Goal: Transaction & Acquisition: Purchase product/service

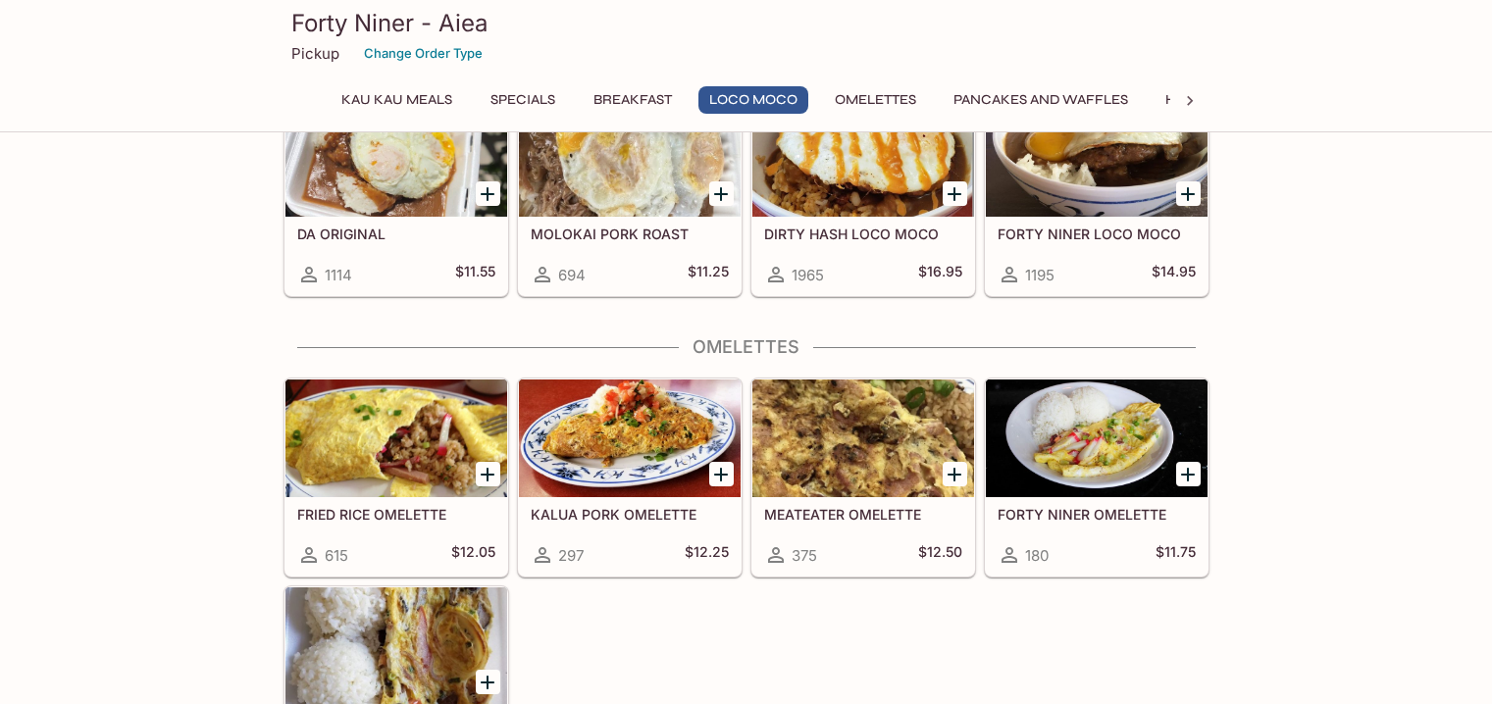
scroll to position [1476, 0]
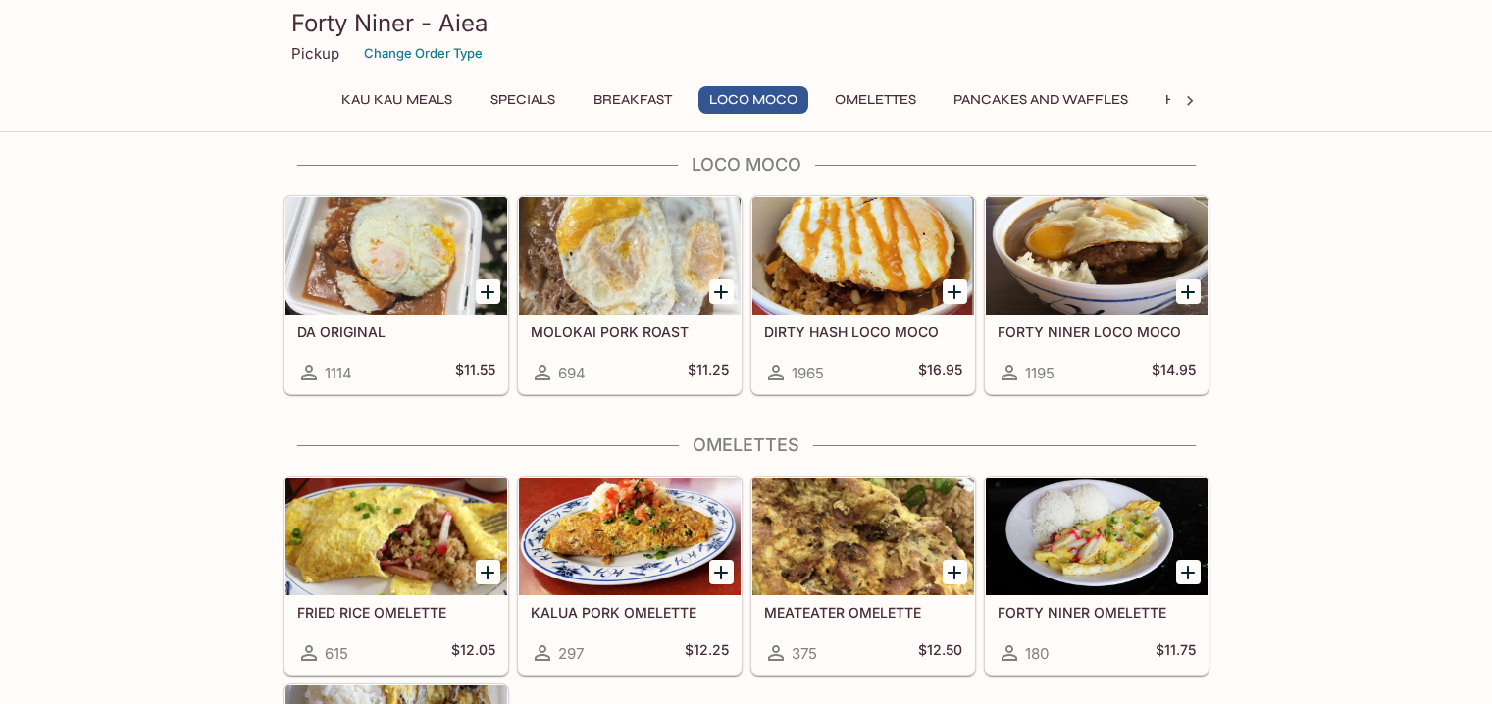
click at [1118, 334] on h5 "FORTY NINER LOCO MOCO" at bounding box center [1097, 332] width 198 height 17
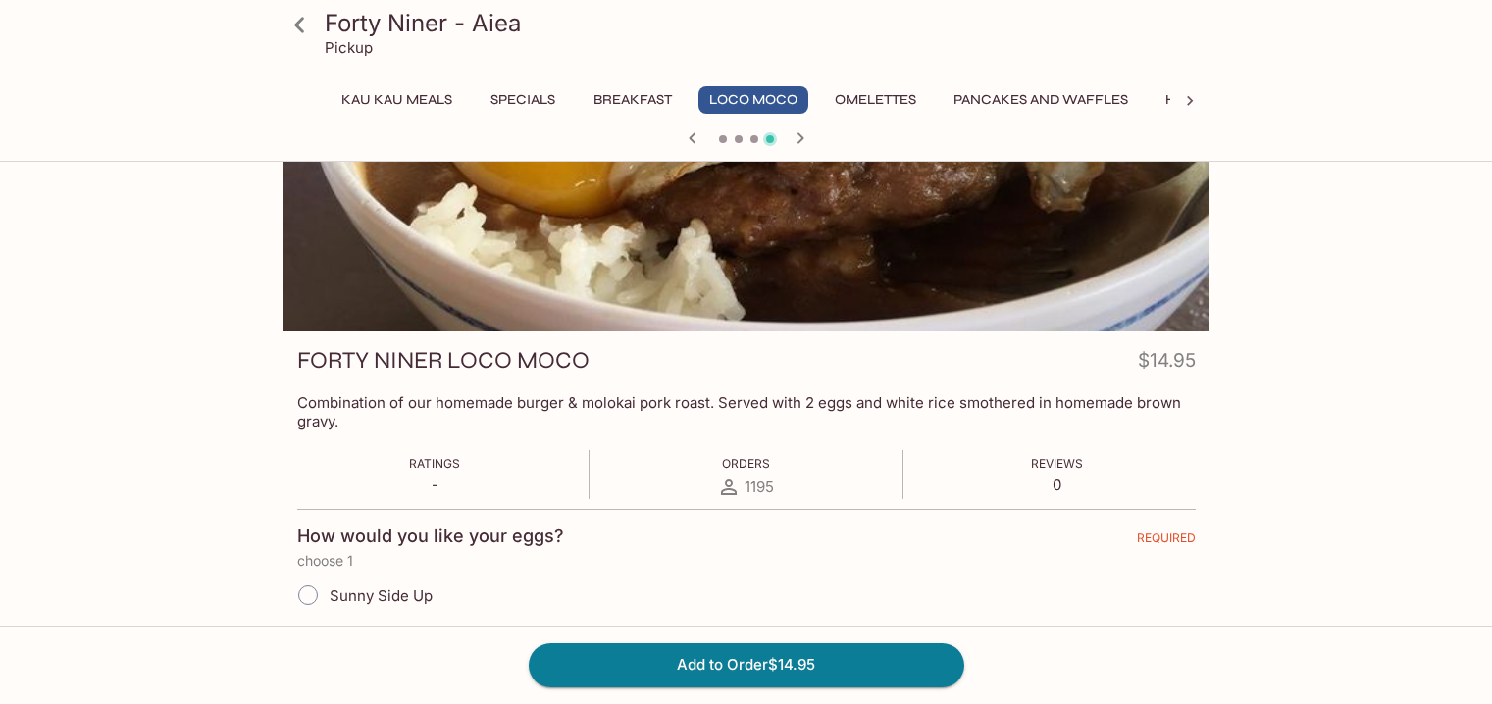
scroll to position [295, 0]
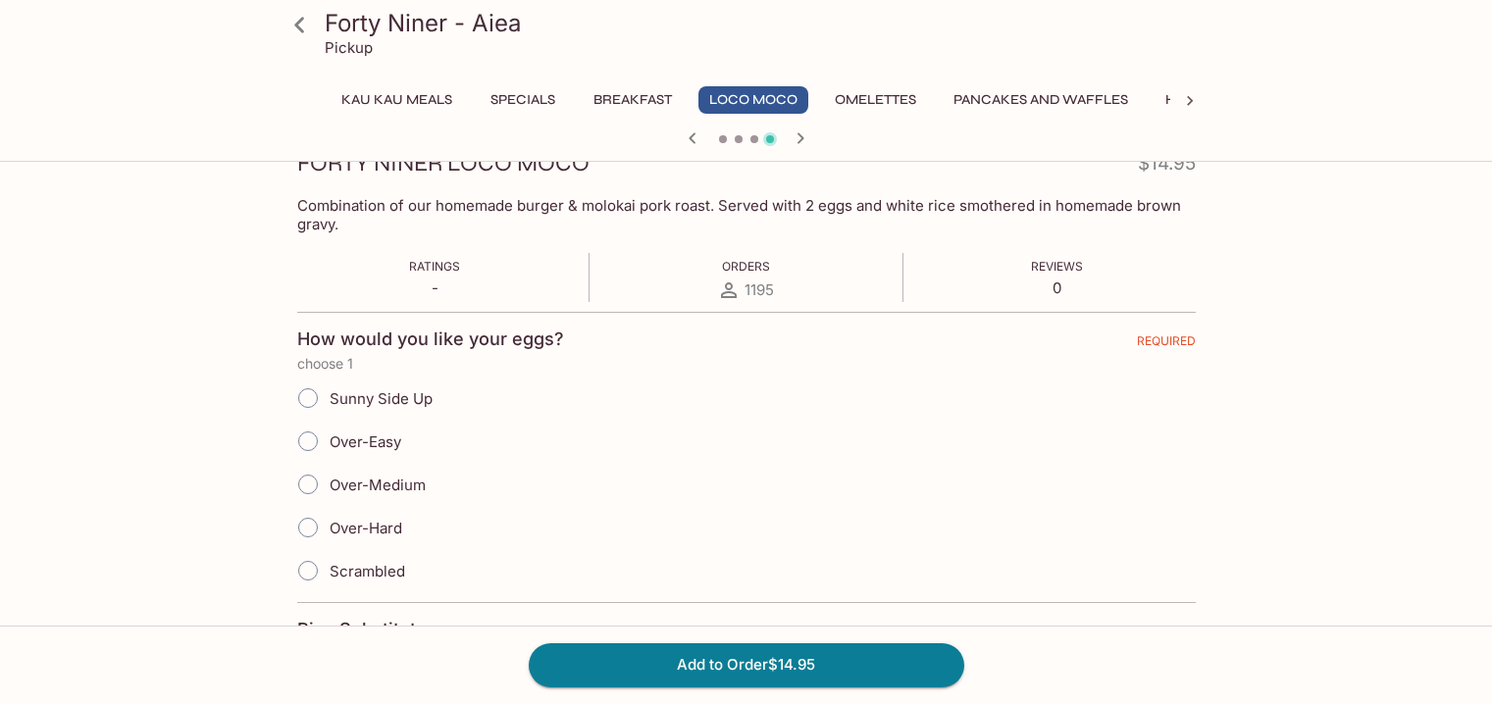
click at [387, 437] on span "Over-Easy" at bounding box center [366, 442] width 72 height 19
click at [329, 437] on input "Over-Easy" at bounding box center [307, 441] width 41 height 41
radio input "true"
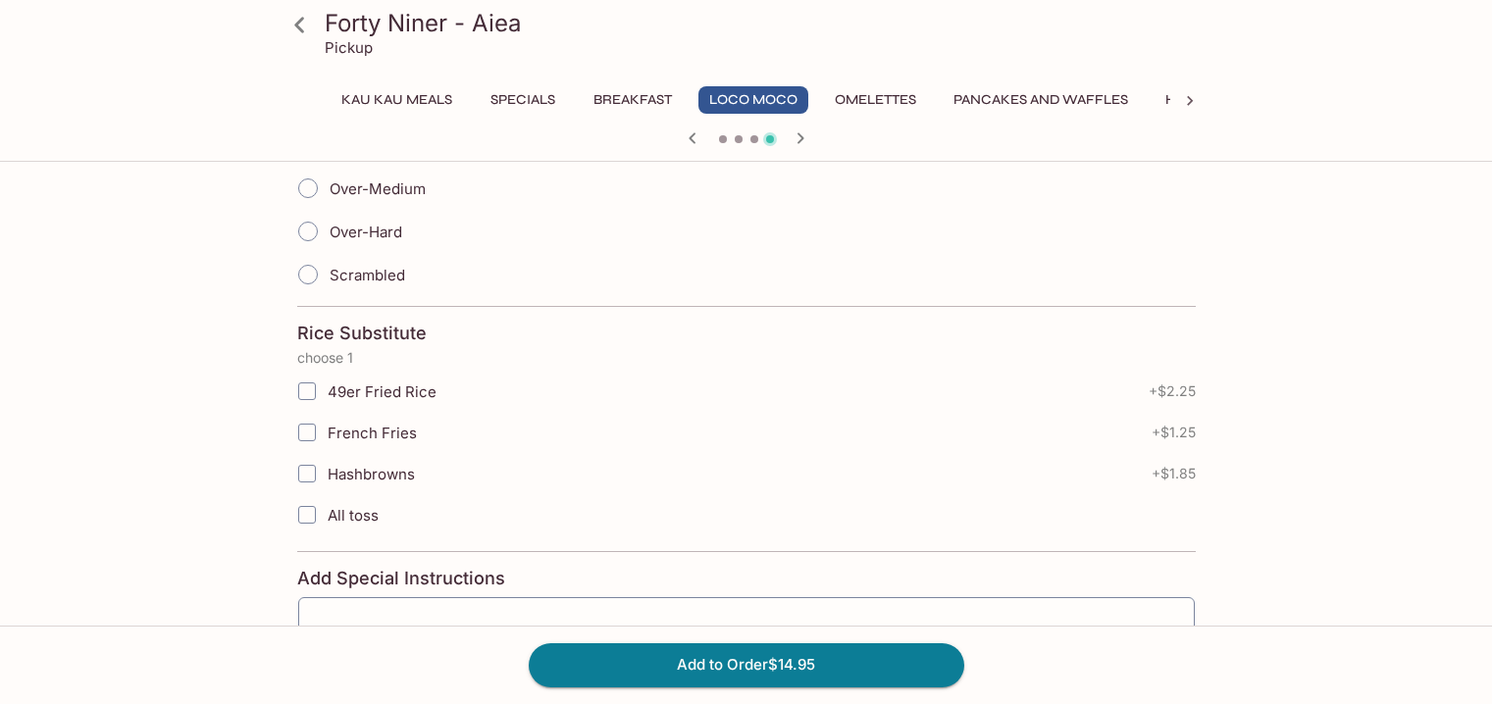
scroll to position [775, 0]
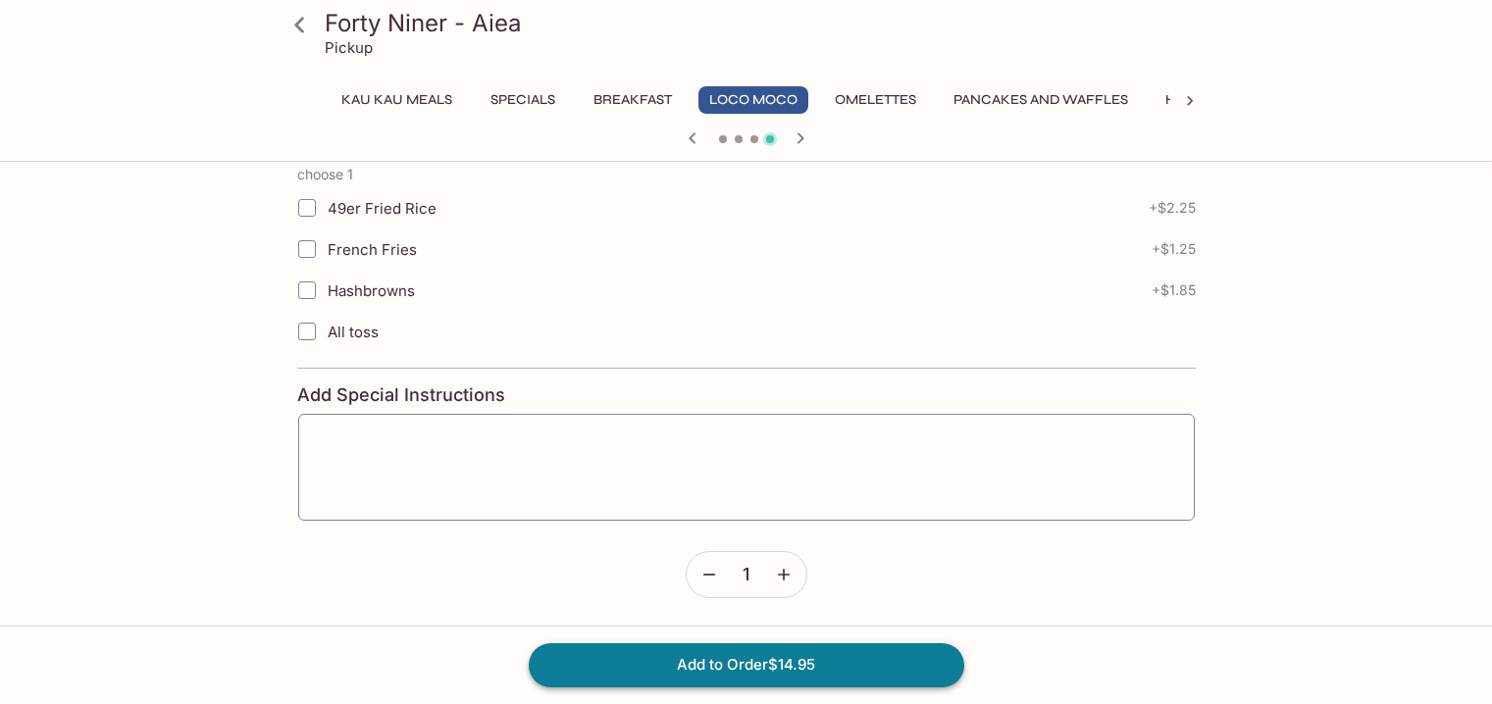
click at [773, 667] on button "Add to Order $14.95" at bounding box center [747, 664] width 436 height 43
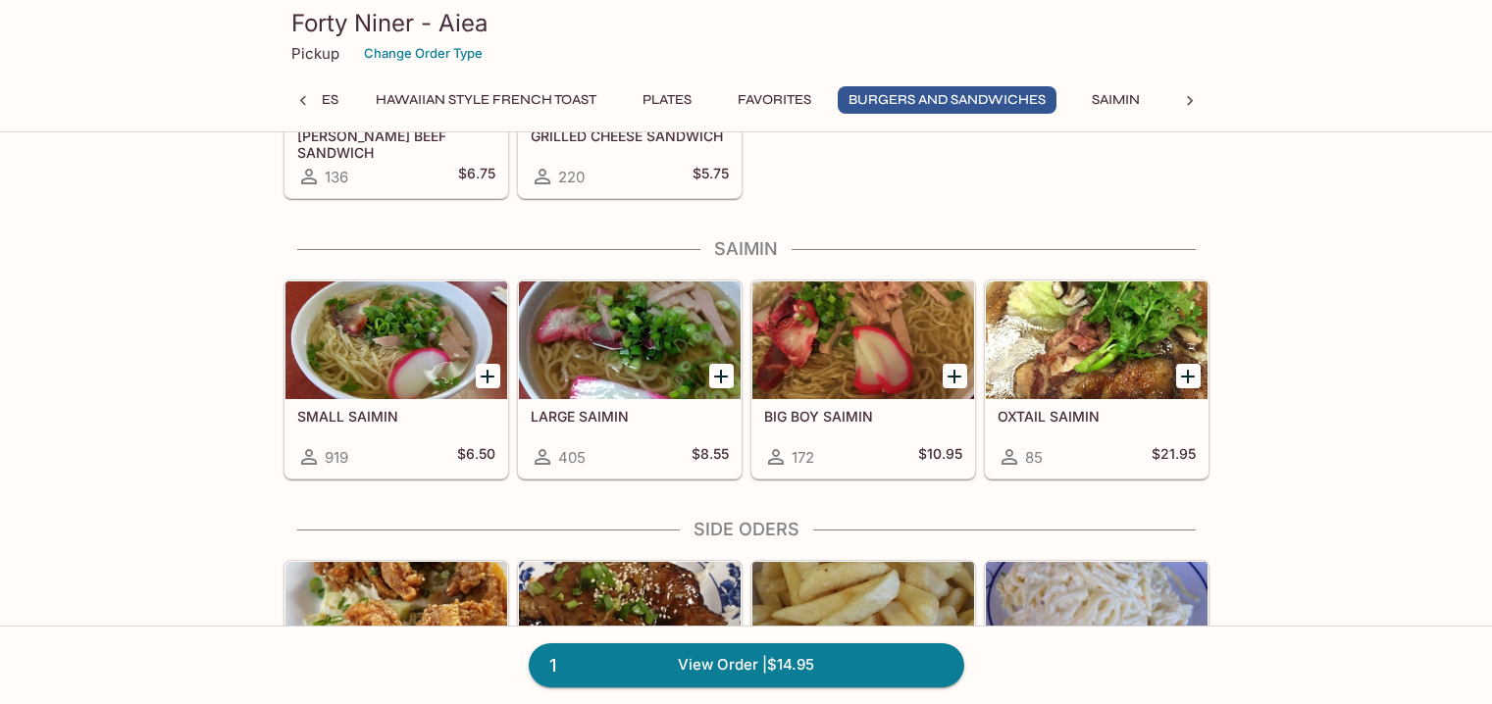
scroll to position [0, 909]
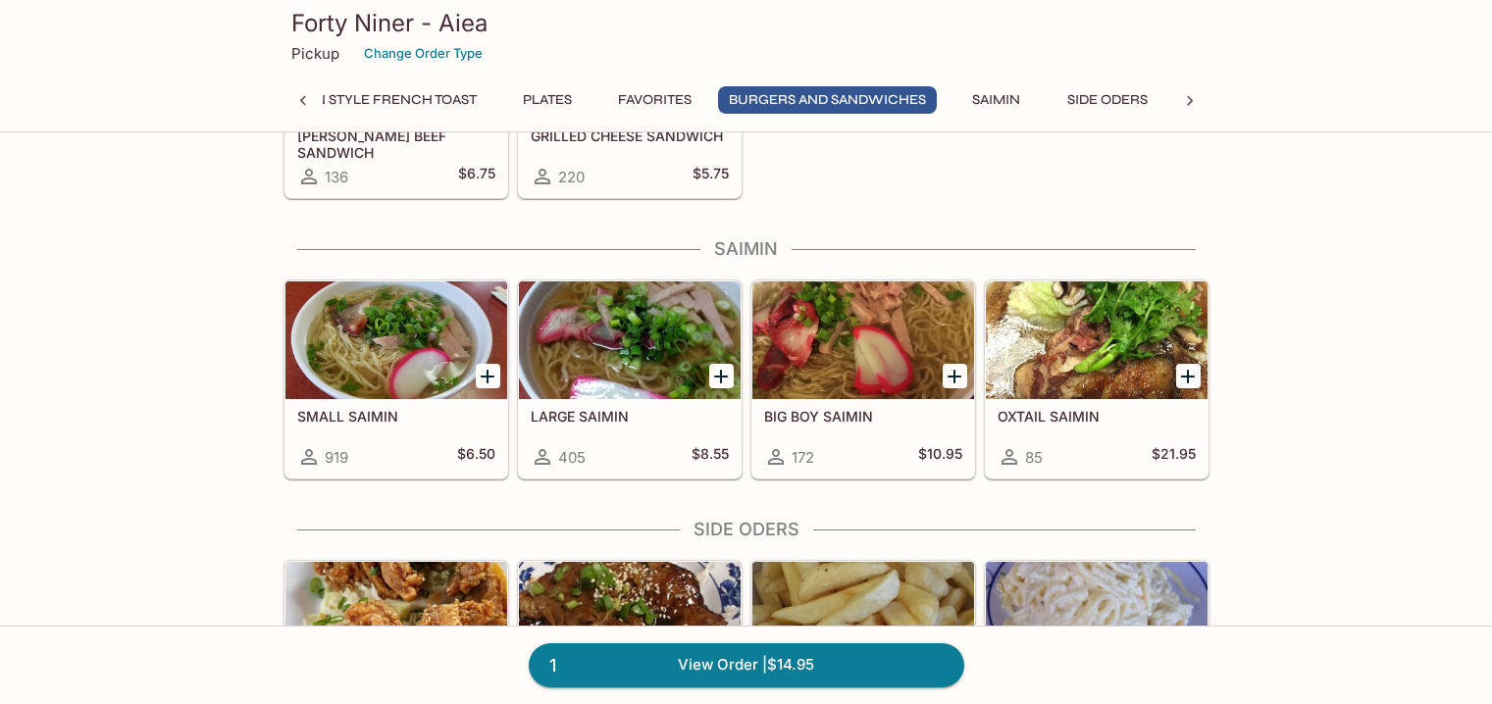
click at [572, 448] on span "405" at bounding box center [571, 457] width 27 height 19
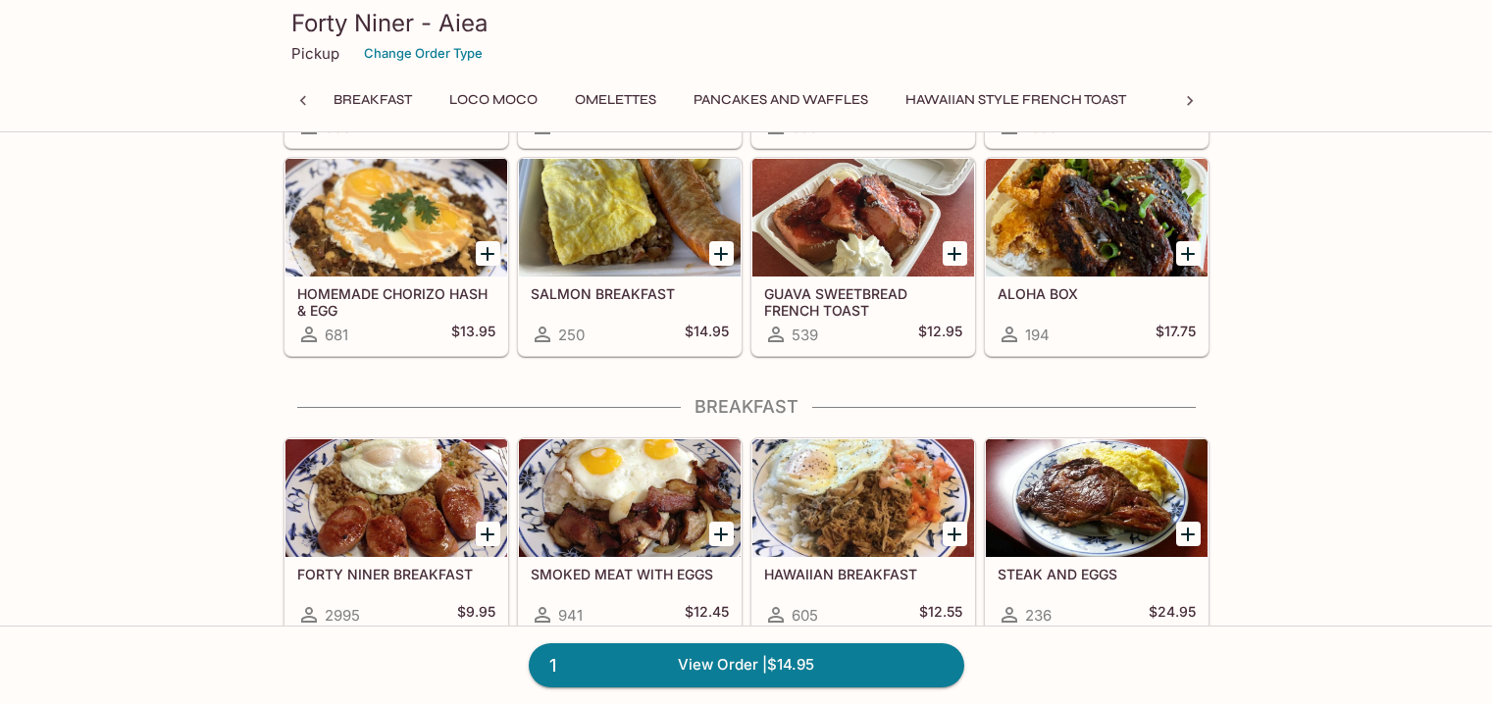
scroll to position [351, 0]
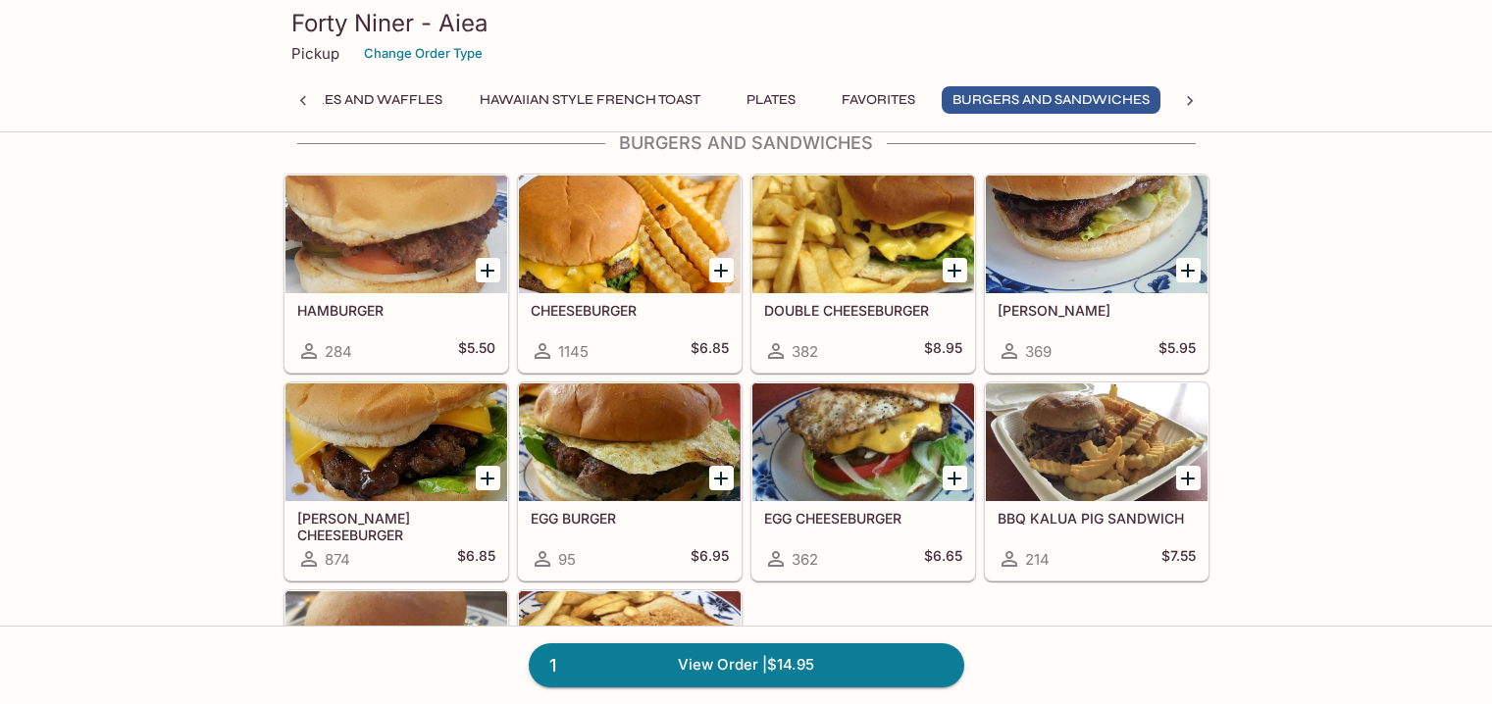
click at [403, 519] on h5 "[PERSON_NAME] CHEESEBURGER" at bounding box center [396, 526] width 198 height 32
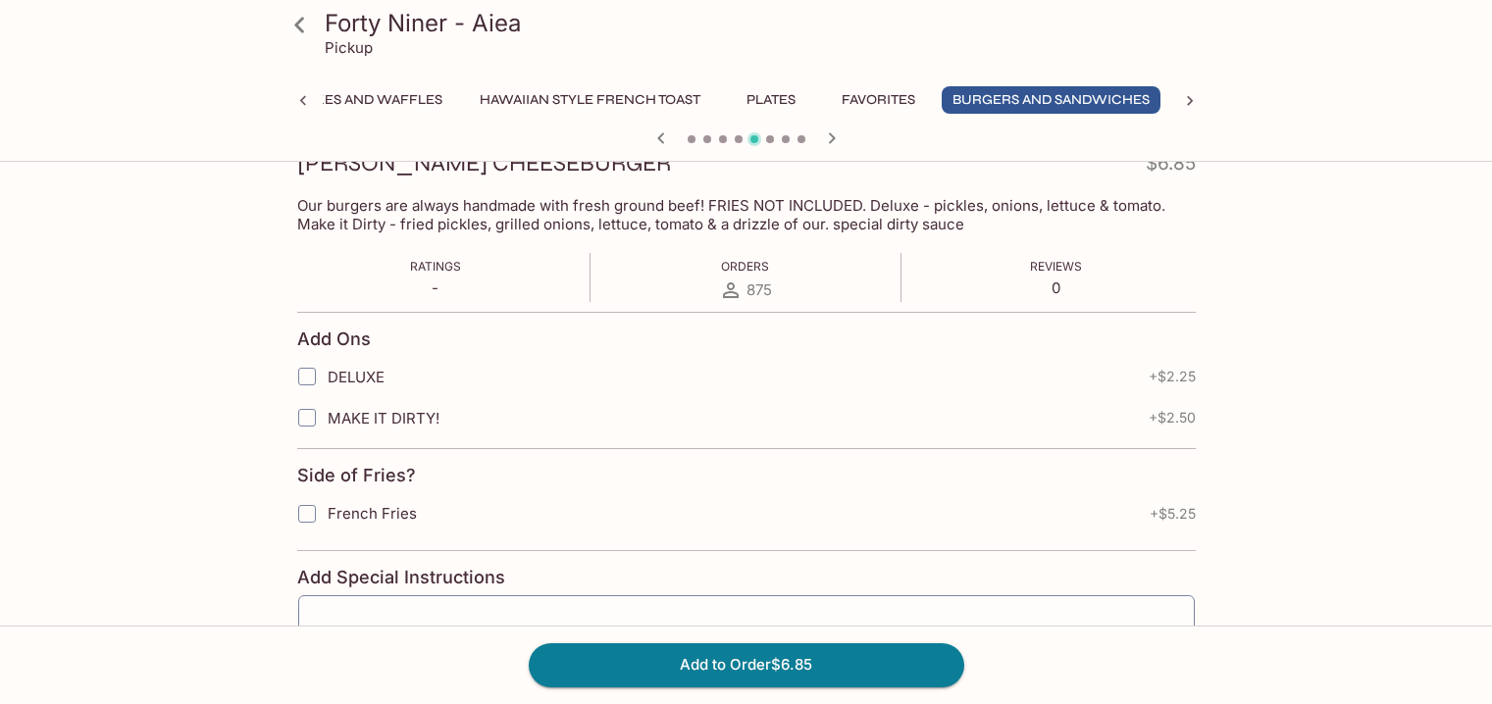
scroll to position [197, 0]
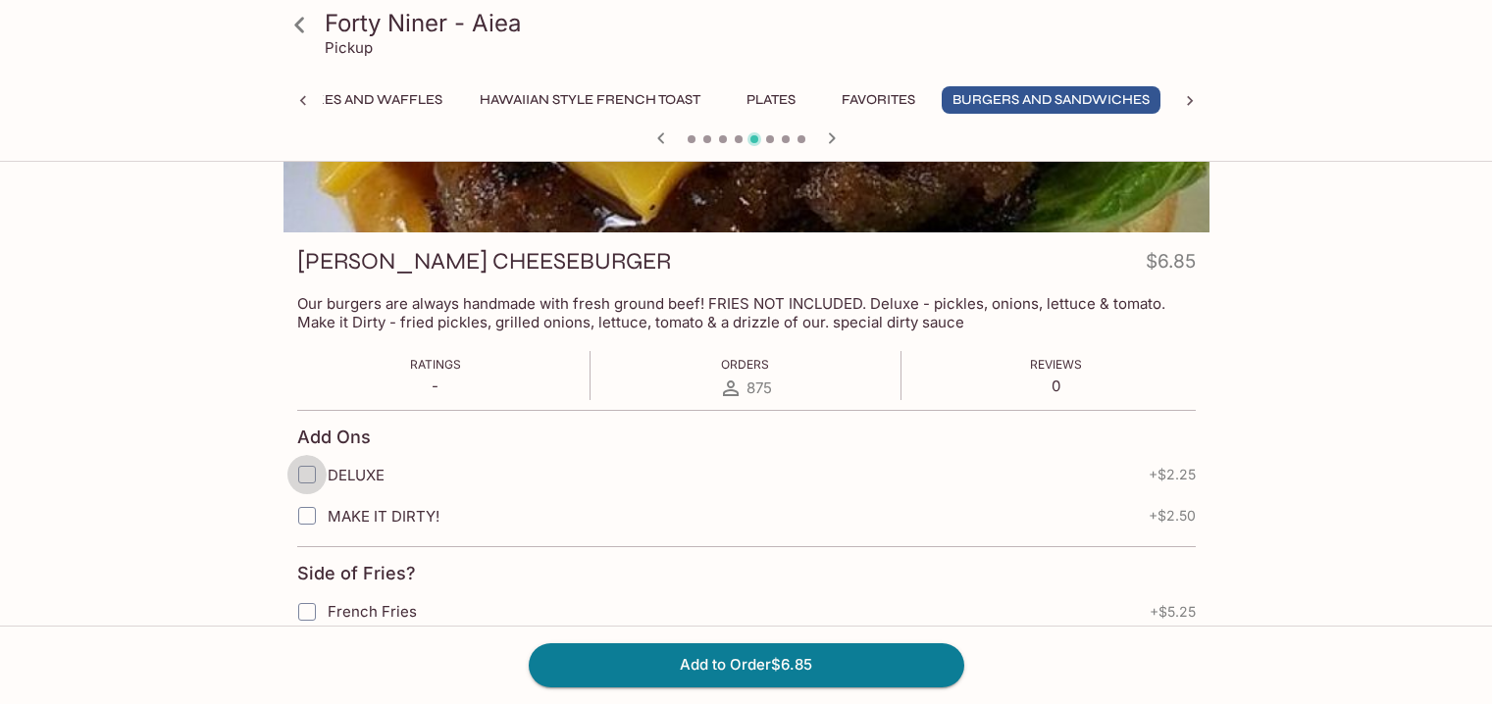
click at [307, 469] on input "DELUXE" at bounding box center [306, 474] width 39 height 39
checkbox input "true"
click at [300, 613] on input "French Fries" at bounding box center [306, 611] width 39 height 39
checkbox input "true"
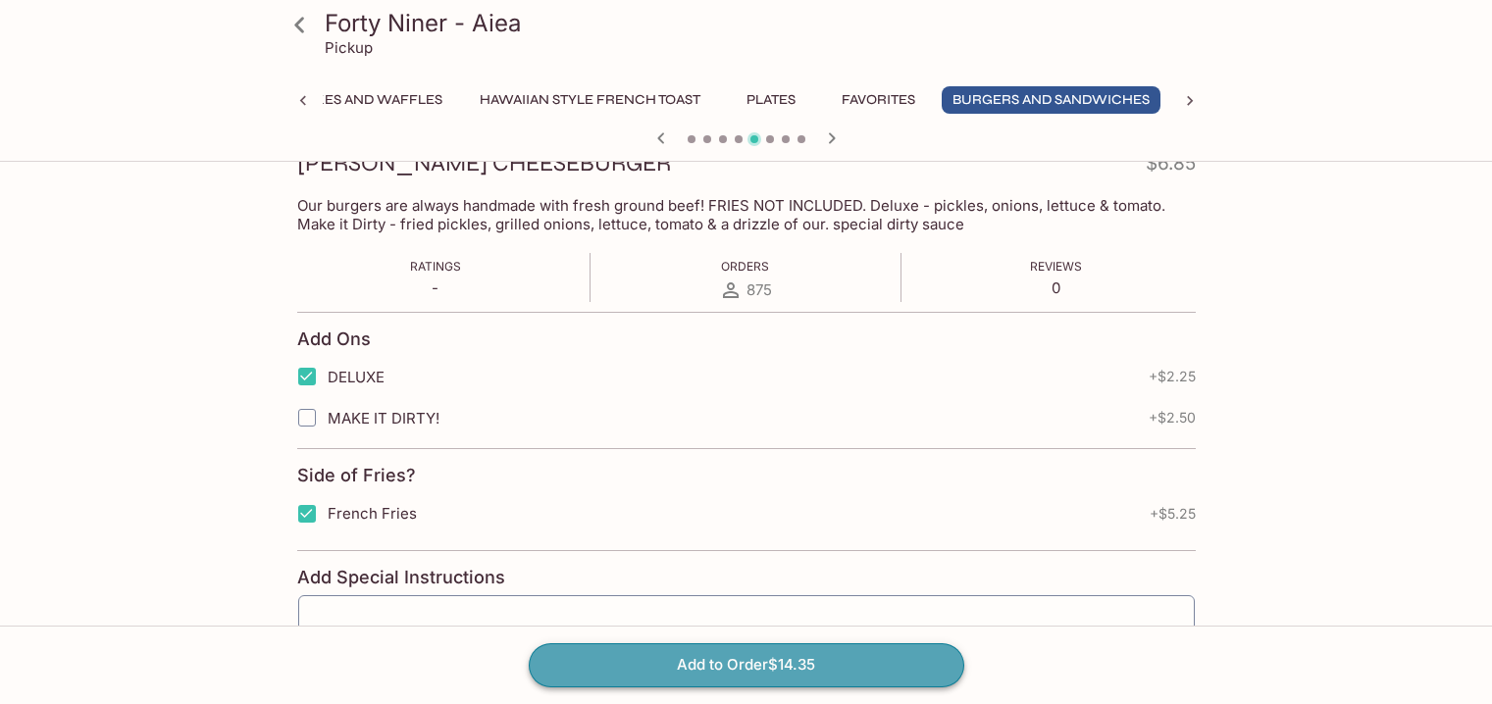
click at [769, 671] on button "Add to Order $14.35" at bounding box center [747, 664] width 436 height 43
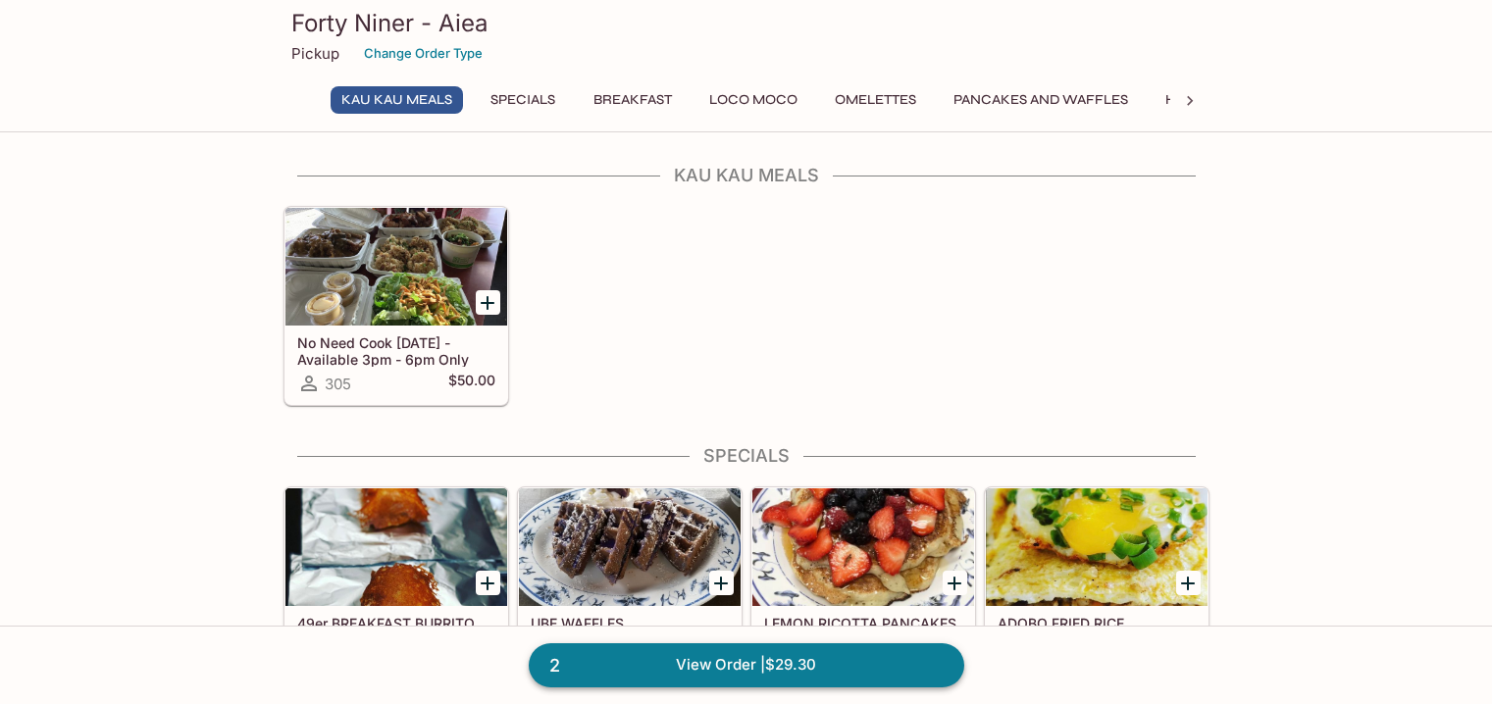
click at [669, 665] on link "2 View Order | $29.30" at bounding box center [747, 664] width 436 height 43
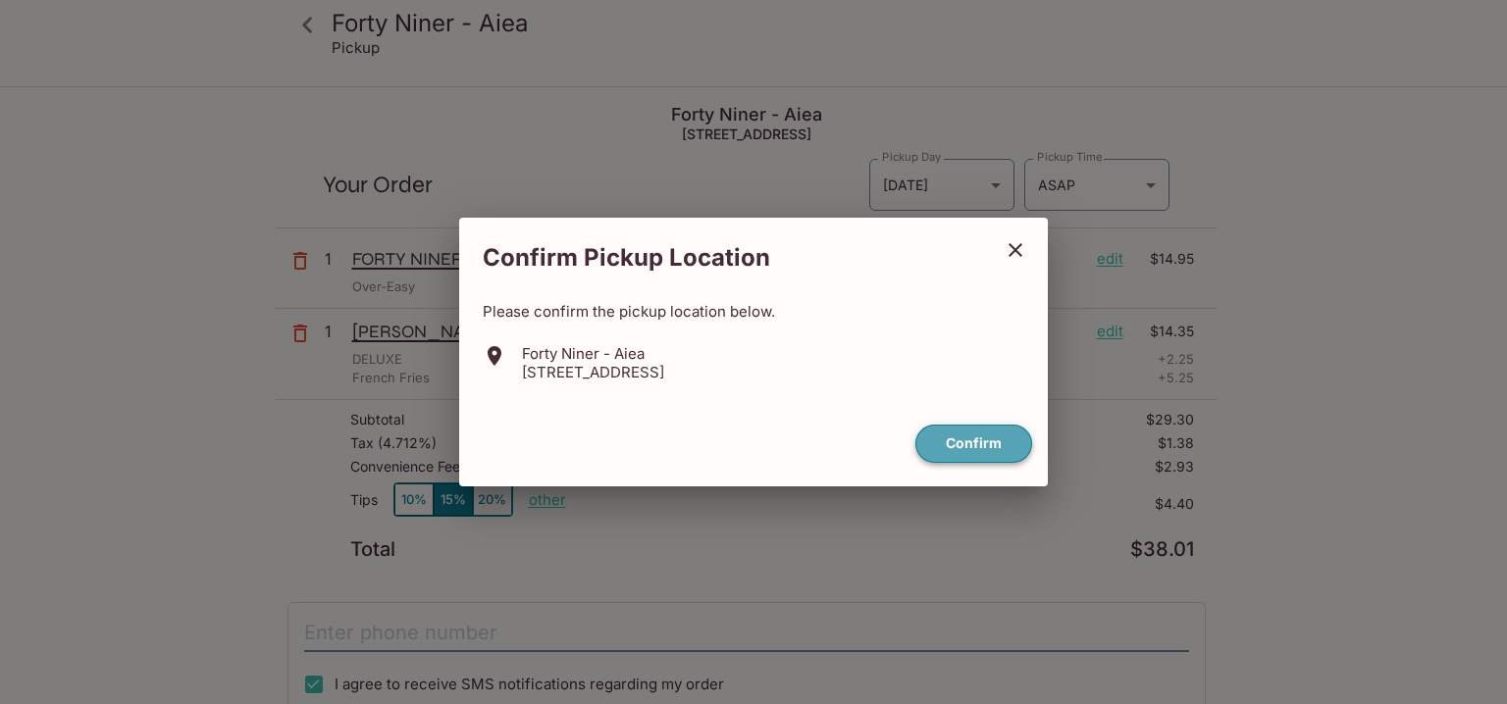
click at [979, 454] on button "Confirm" at bounding box center [973, 444] width 117 height 38
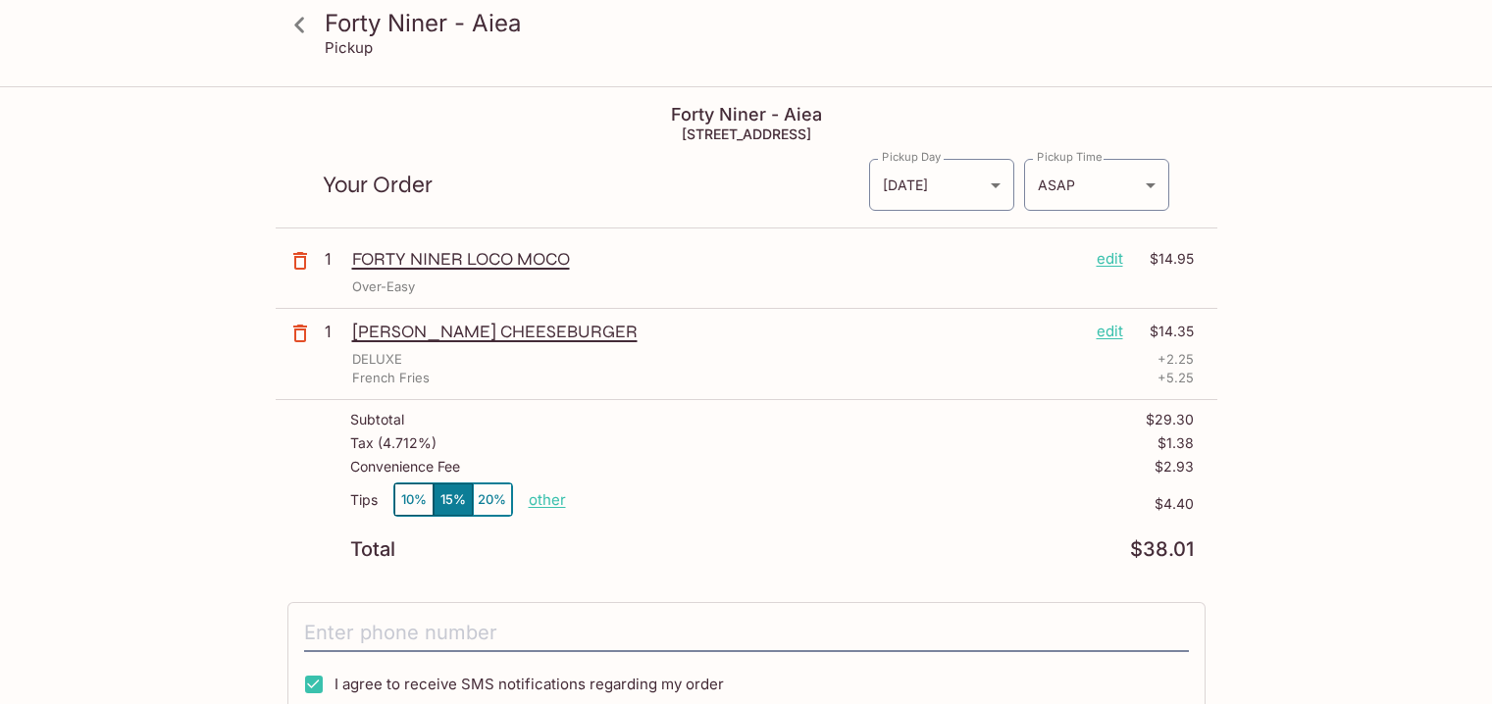
click at [403, 501] on button "10%" at bounding box center [413, 500] width 39 height 32
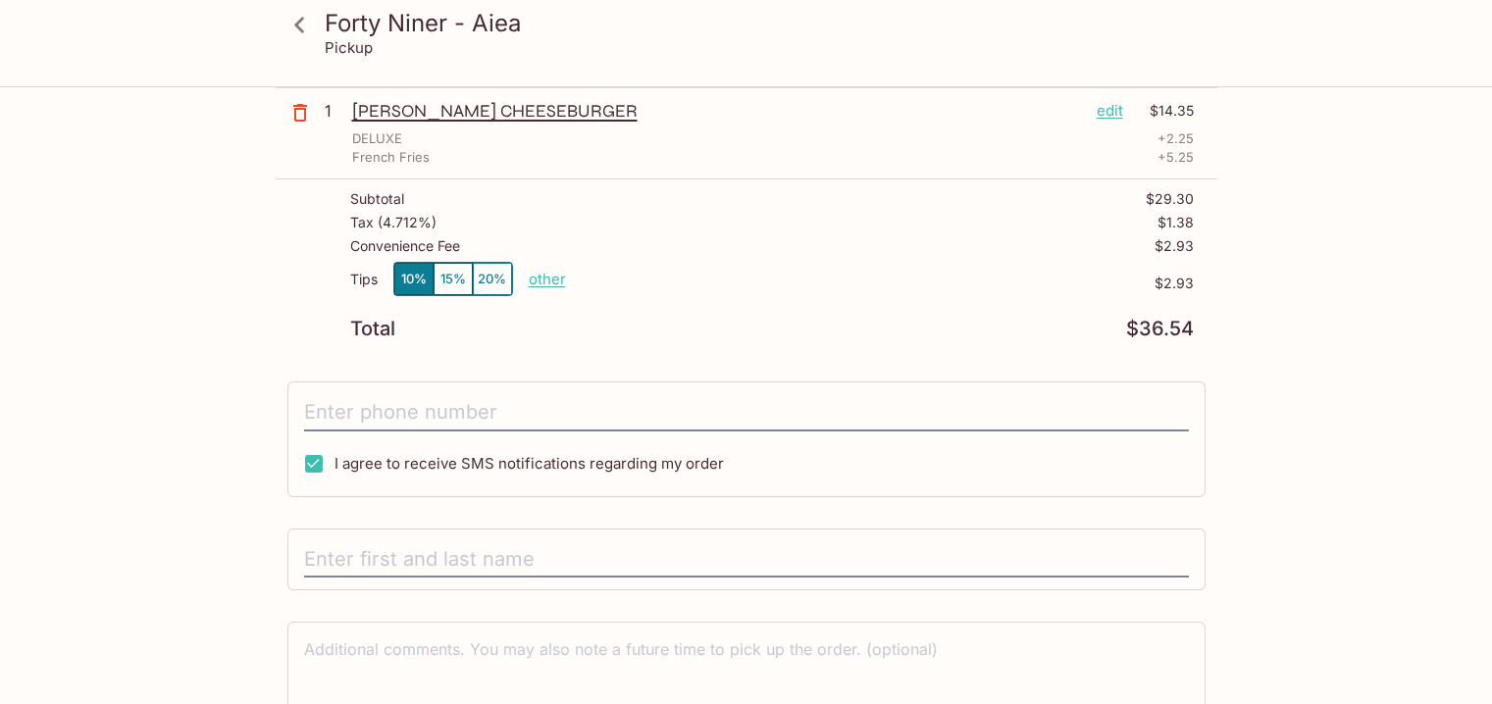
scroll to position [320, 0]
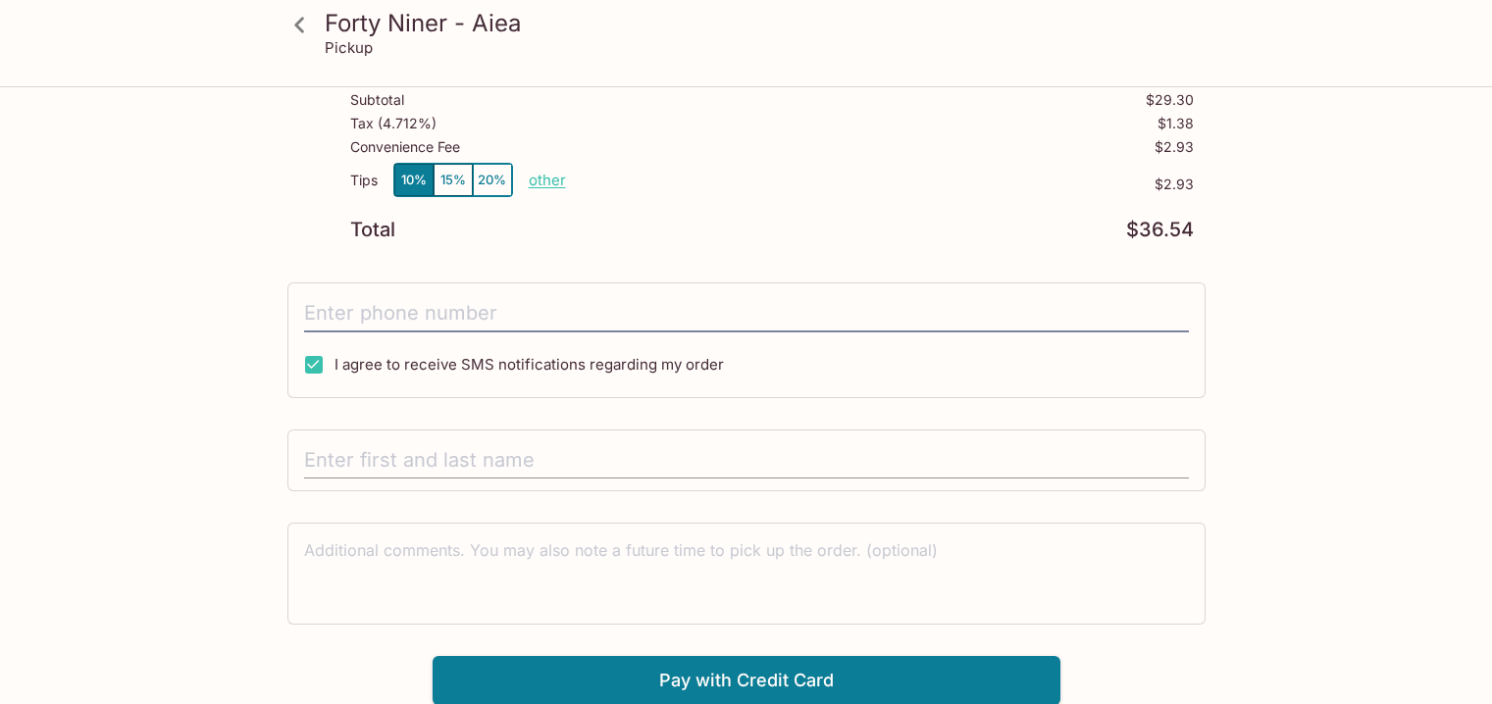
click at [440, 460] on input "text" at bounding box center [746, 460] width 885 height 37
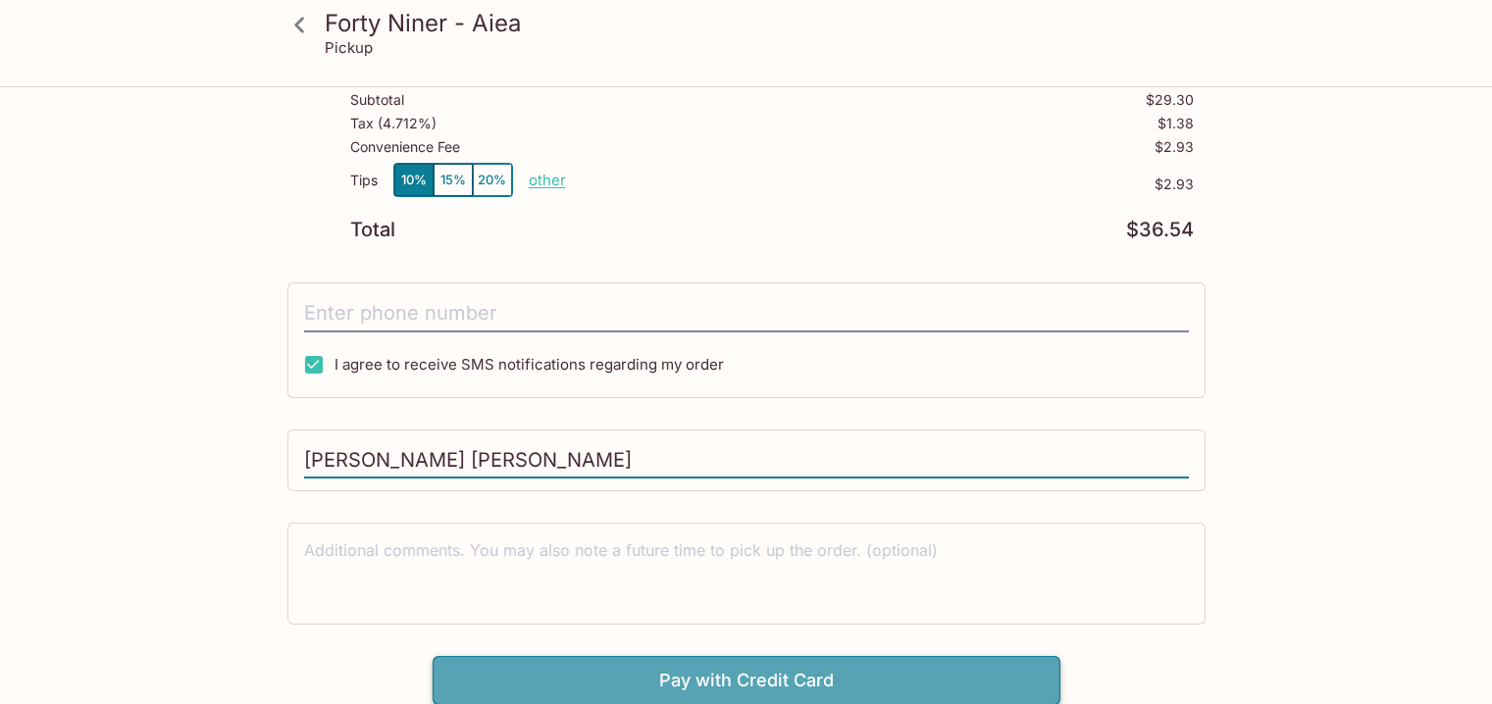
type input "[PERSON_NAME] [PERSON_NAME]"
click at [730, 683] on button "Pay with Credit Card" at bounding box center [747, 680] width 628 height 49
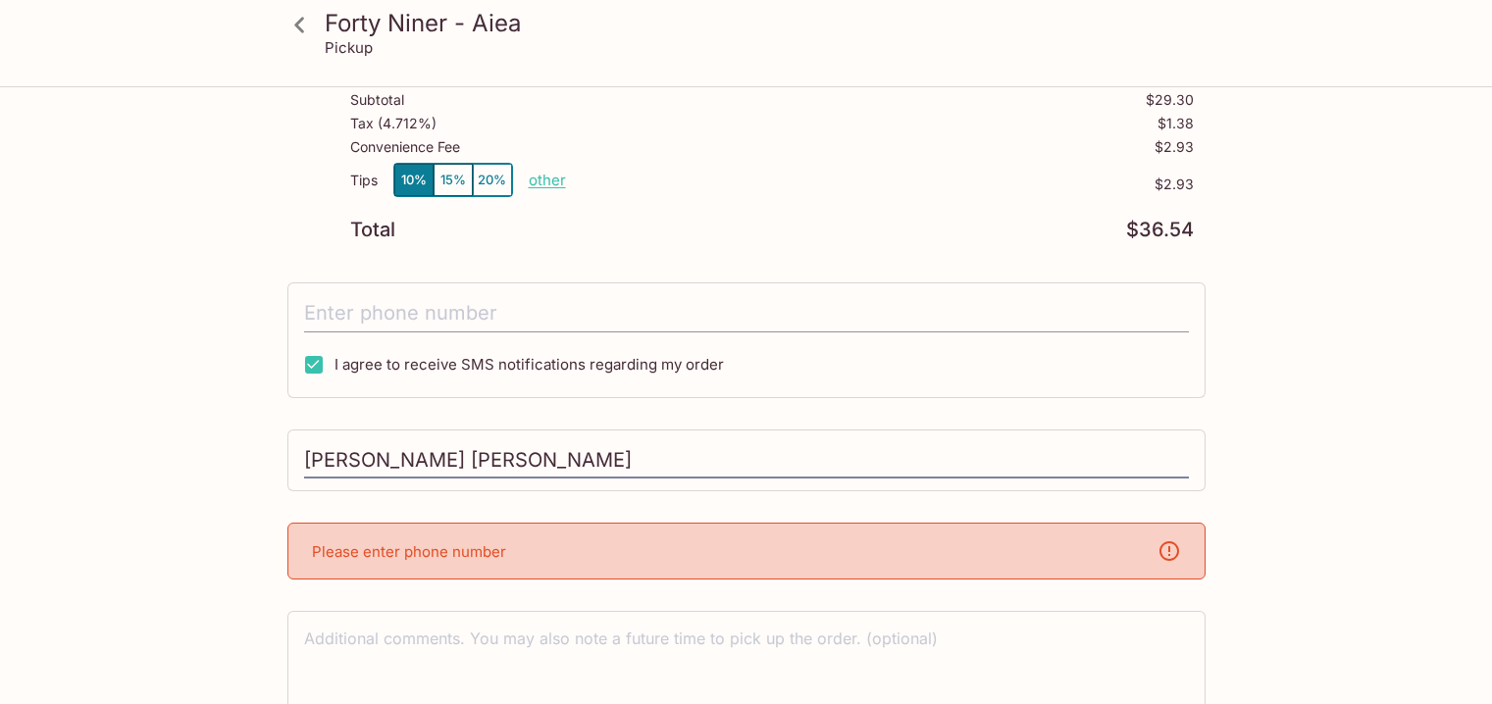
click at [476, 314] on input "tel" at bounding box center [746, 313] width 885 height 37
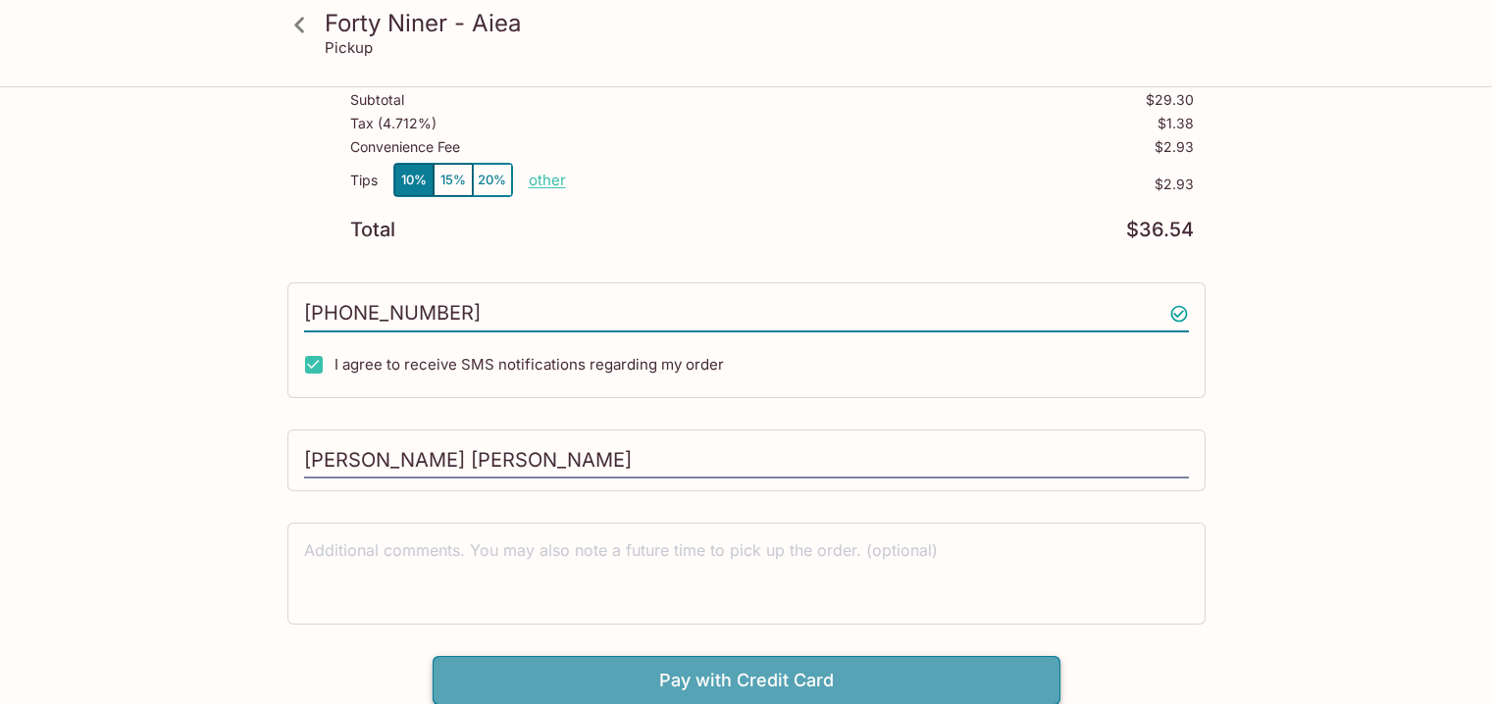
type input "[PHONE_NUMBER]"
click at [707, 669] on button "Pay with Credit Card" at bounding box center [747, 680] width 628 height 49
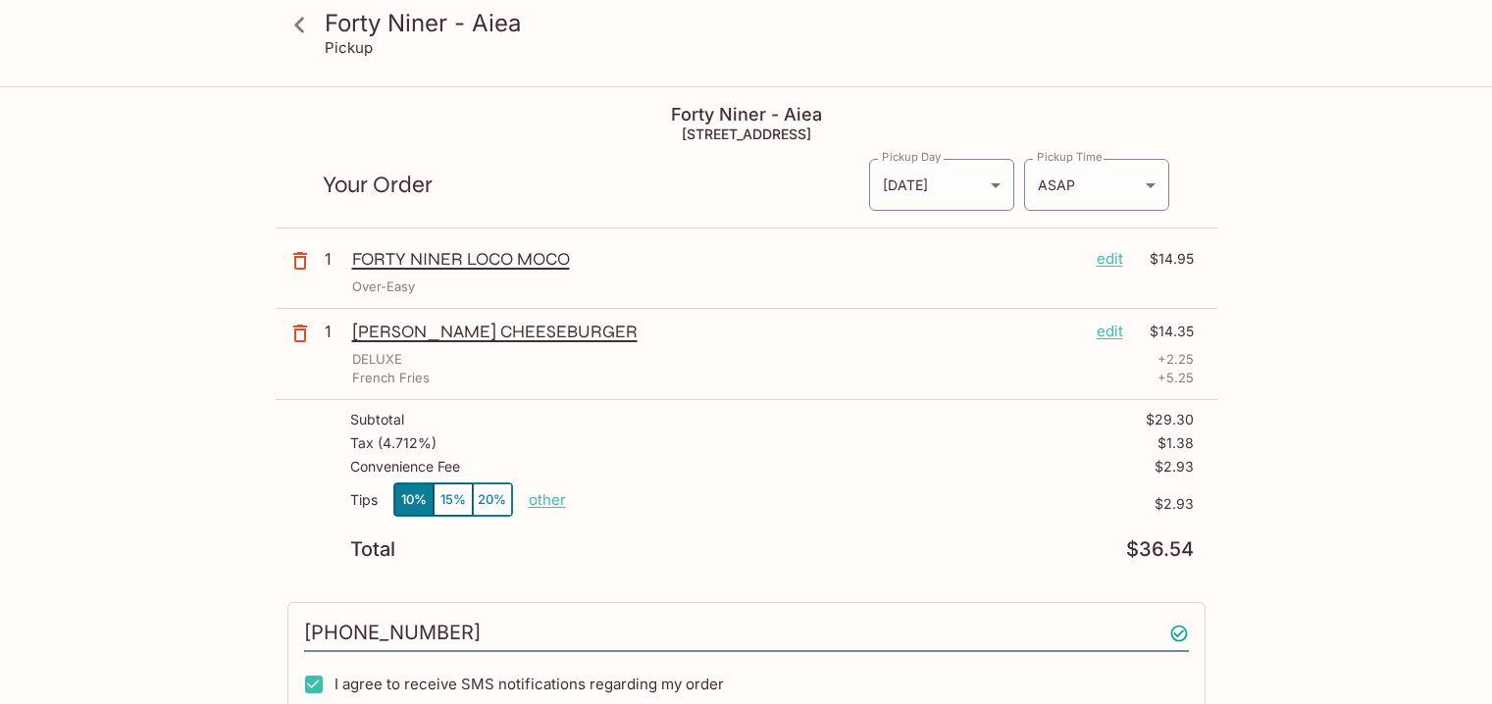
scroll to position [614, 0]
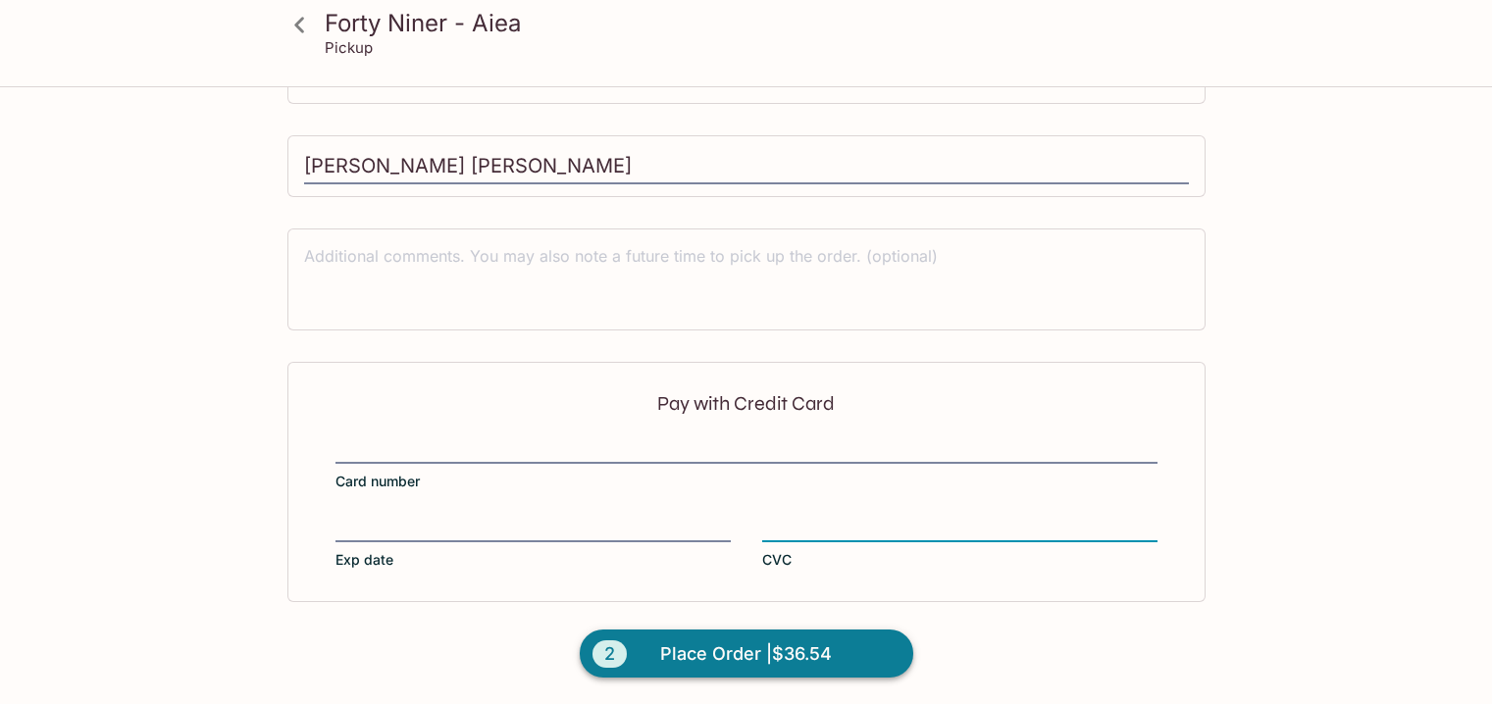
click at [815, 667] on span "Place Order | $36.54" at bounding box center [746, 654] width 172 height 31
